Goal: Information Seeking & Learning: Learn about a topic

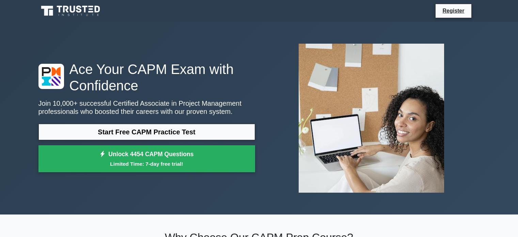
scroll to position [47, 0]
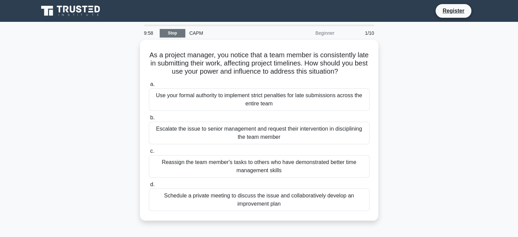
click at [176, 33] on link "Stop" at bounding box center [173, 33] width 26 height 9
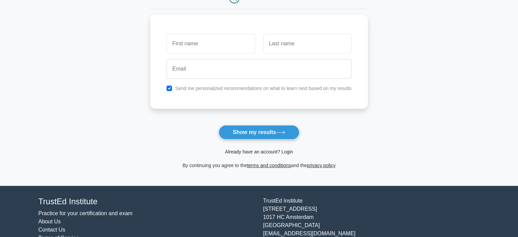
click at [263, 150] on link "Already have an account? Login" at bounding box center [259, 151] width 68 height 5
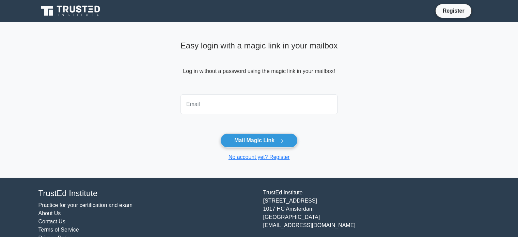
click at [249, 108] on input "email" at bounding box center [259, 104] width 157 height 20
type input "koshinisutar160@gmail.com"
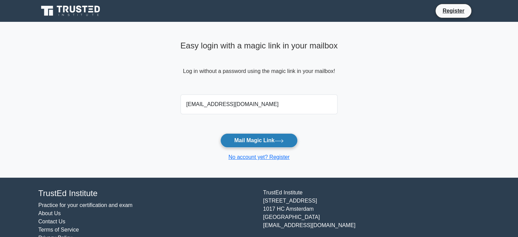
click at [259, 143] on button "Mail Magic Link" at bounding box center [258, 140] width 77 height 14
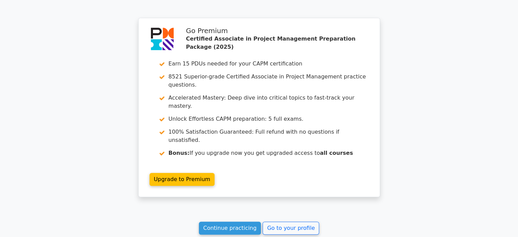
scroll to position [600, 0]
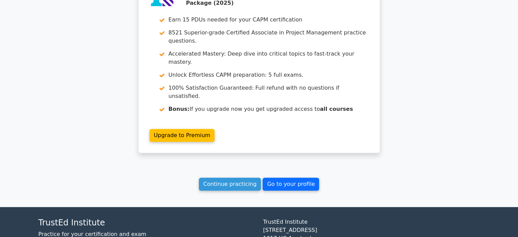
click at [291, 178] on link "Go to your profile" at bounding box center [291, 184] width 57 height 13
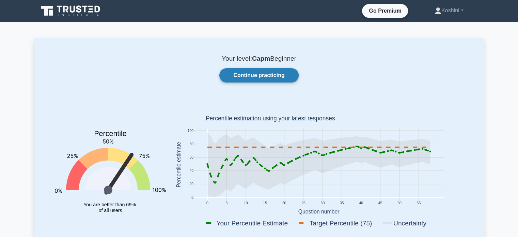
click at [259, 73] on link "Continue practicing" at bounding box center [258, 75] width 79 height 14
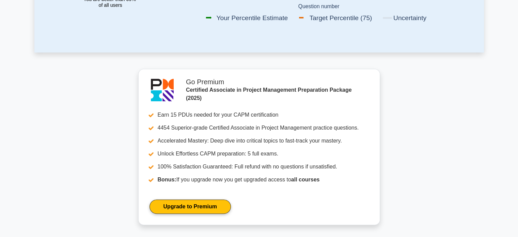
scroll to position [210, 0]
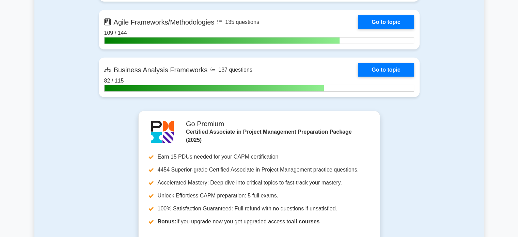
scroll to position [2060, 0]
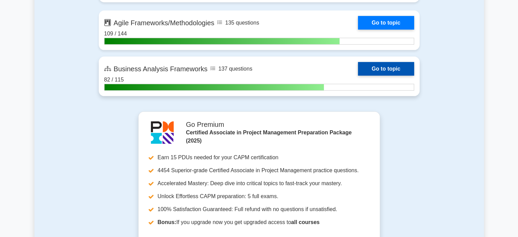
click at [358, 62] on link "Go to topic" at bounding box center [386, 69] width 56 height 14
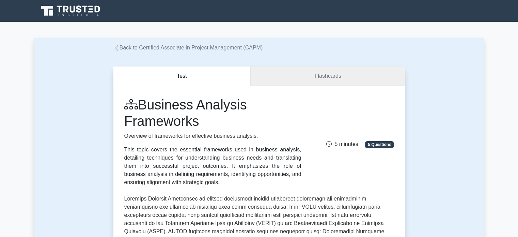
click at [322, 73] on link "Flashcards" at bounding box center [328, 75] width 154 height 19
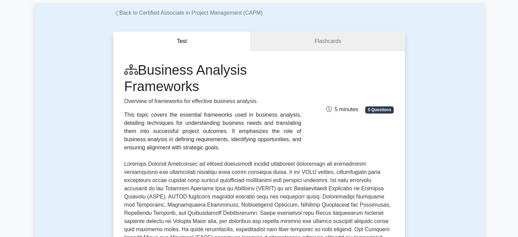
scroll to position [38, 0]
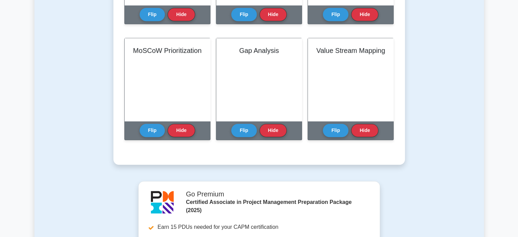
scroll to position [368, 0]
